Goal: Find specific fact

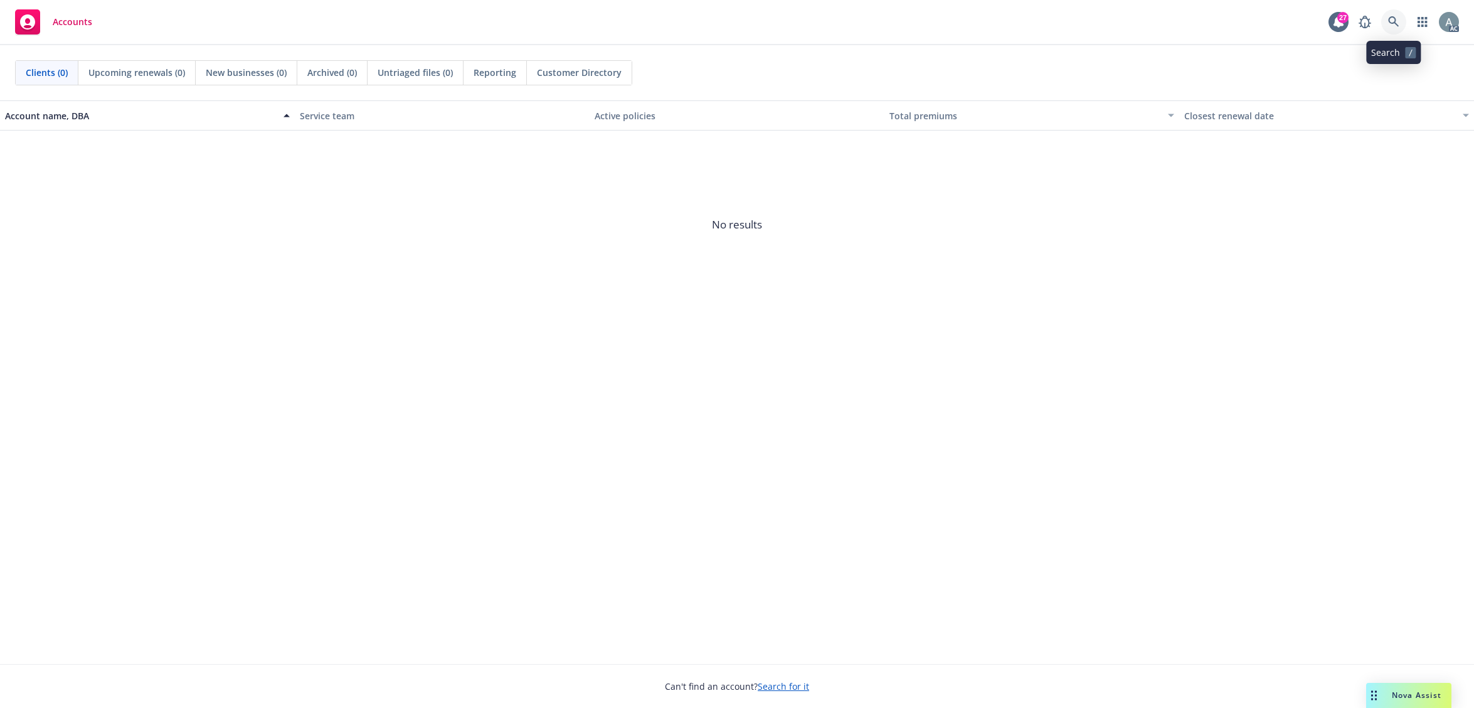
click at [1391, 19] on icon at bounding box center [1393, 21] width 11 height 11
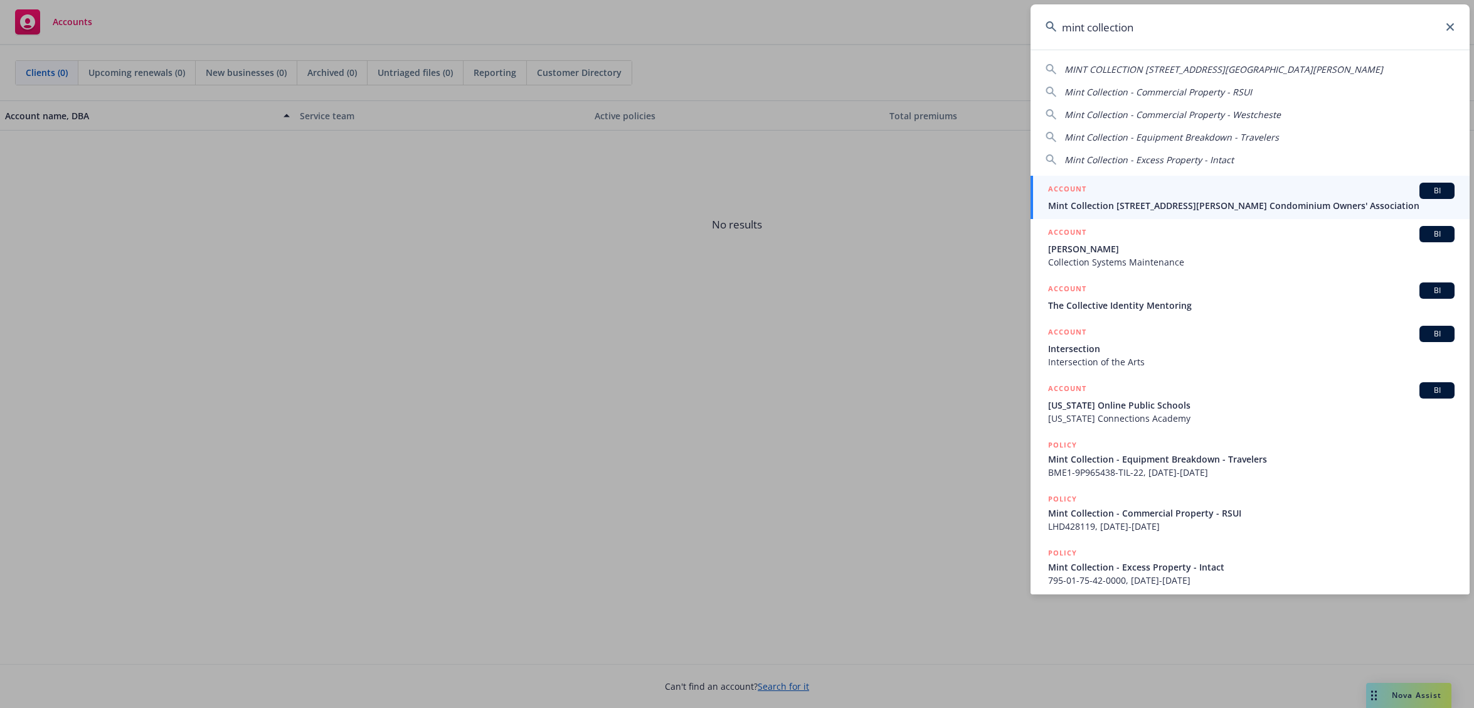
type input "mint collection"
click at [1197, 191] on div "ACCOUNT BI" at bounding box center [1251, 191] width 406 height 16
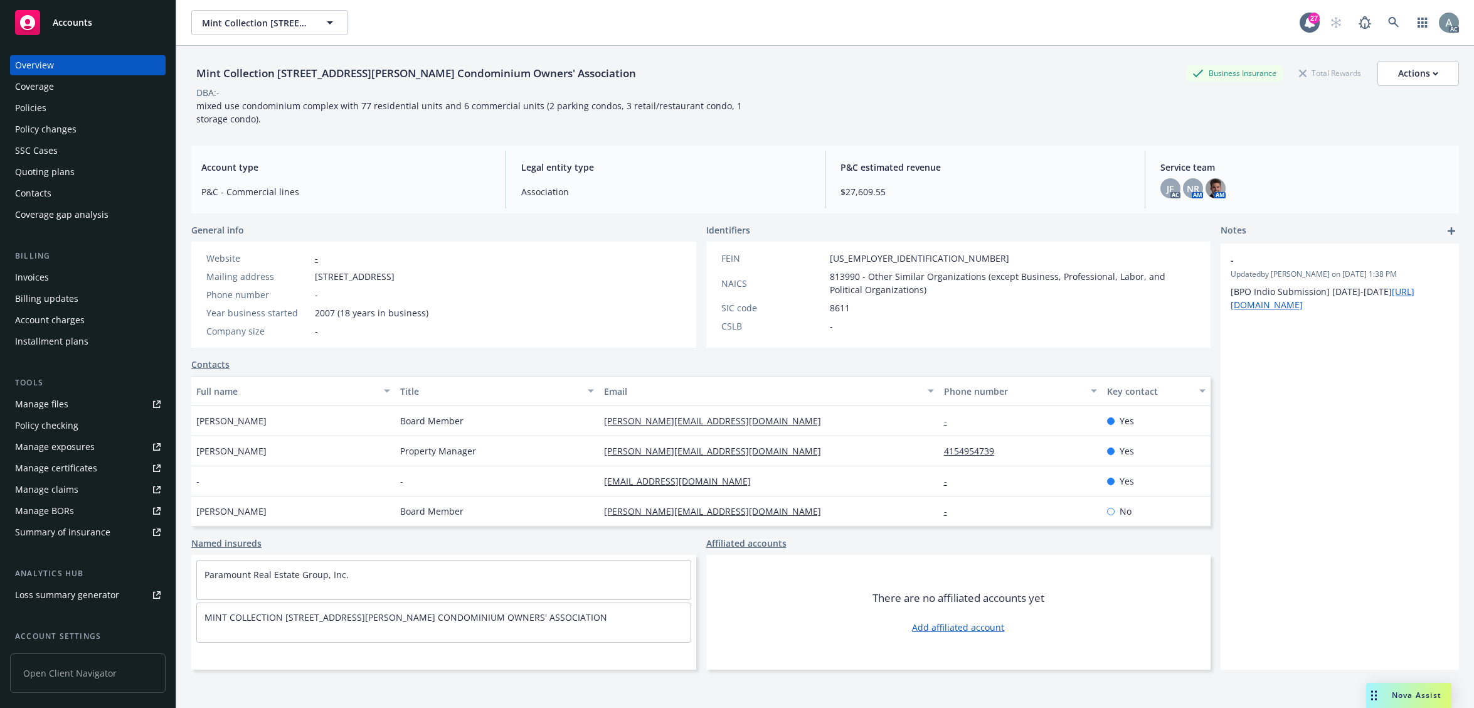
click at [54, 277] on div "Invoices" at bounding box center [88, 277] width 146 height 20
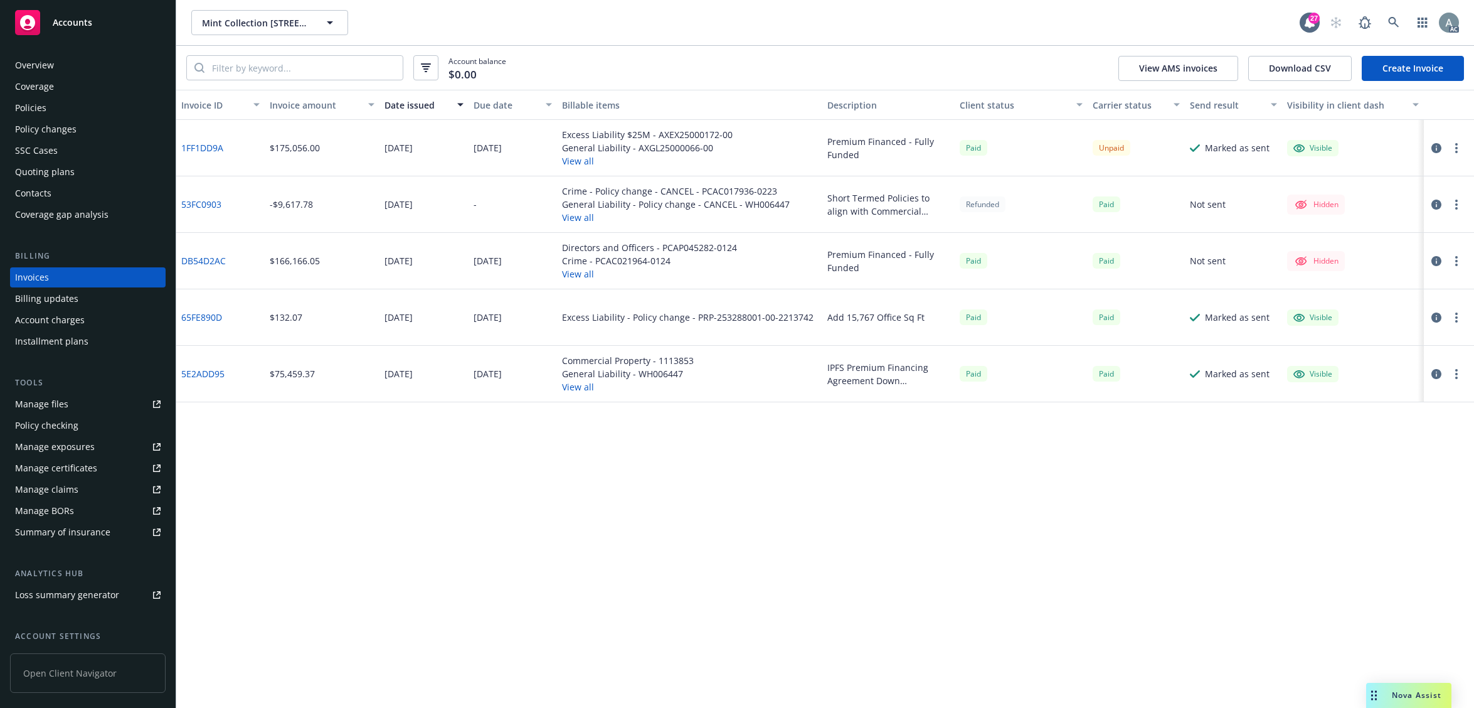
click at [206, 150] on link "1FF1DD9A" at bounding box center [202, 147] width 42 height 13
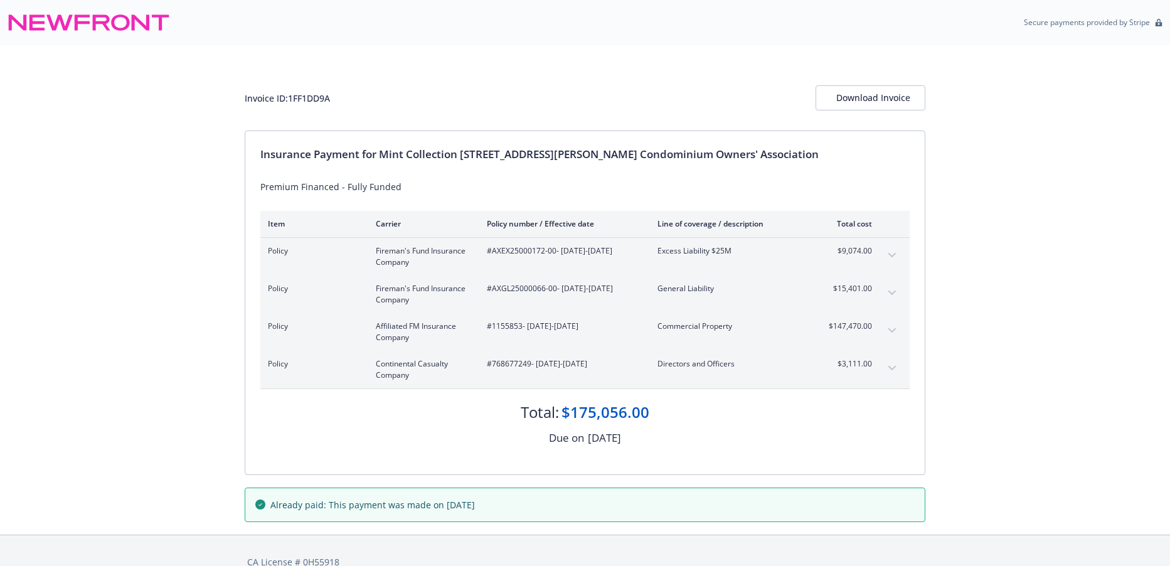
click at [308, 100] on div "Invoice ID: 1FF1DD9A" at bounding box center [287, 98] width 85 height 13
click at [336, 97] on div "Invoice ID: 1FF1DD9A Download Invoice" at bounding box center [585, 97] width 681 height 25
drag, startPoint x: 332, startPoint y: 99, endPoint x: 292, endPoint y: 93, distance: 41.2
click at [292, 93] on div "Invoice ID: 1FF1DD9A" at bounding box center [287, 98] width 85 height 13
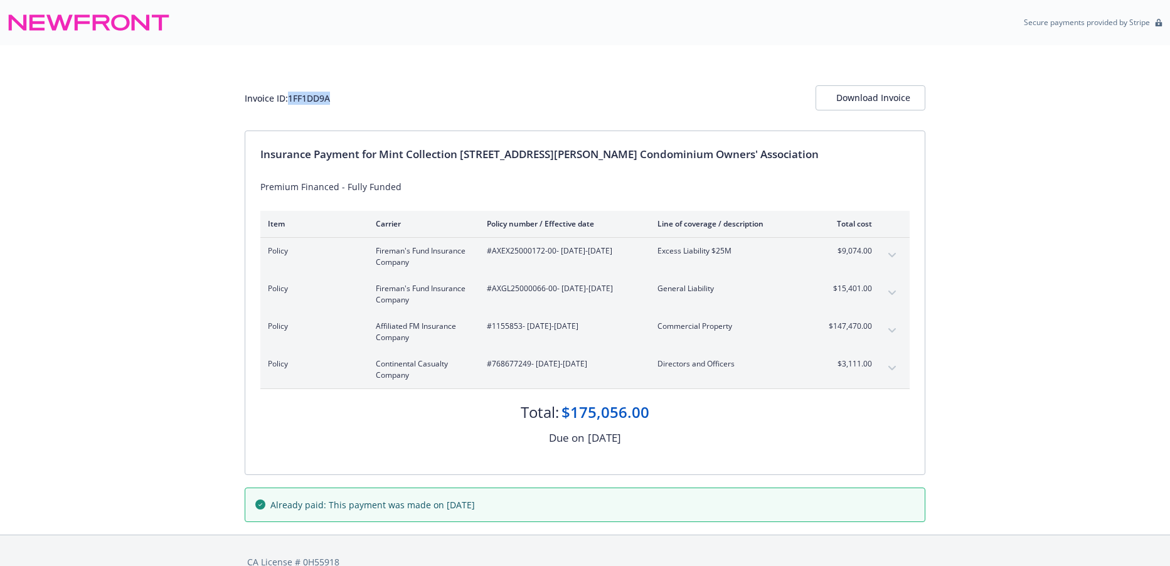
copy div "1FF1DD9A"
